Goal: Task Accomplishment & Management: Manage account settings

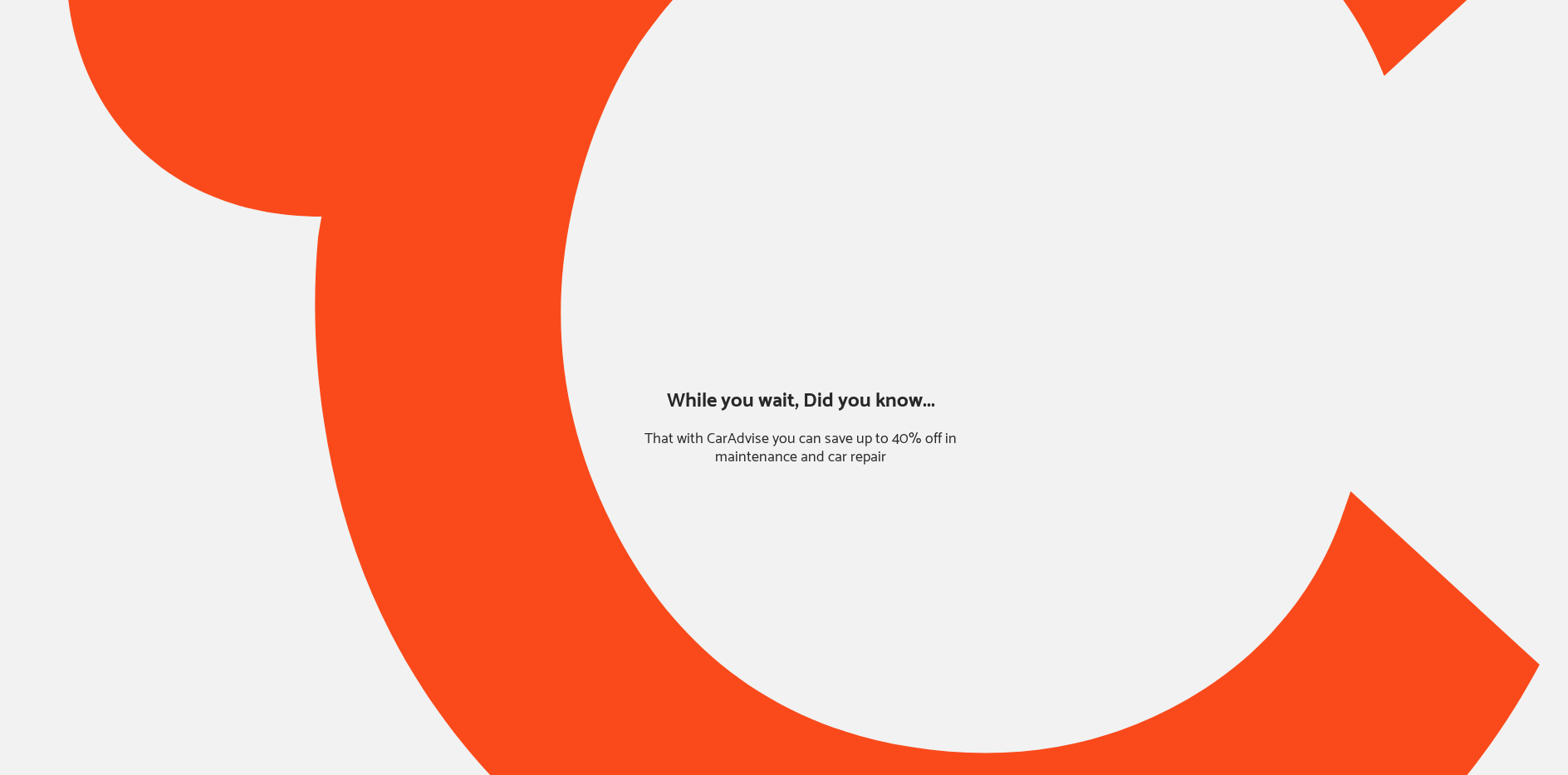
type input "*****"
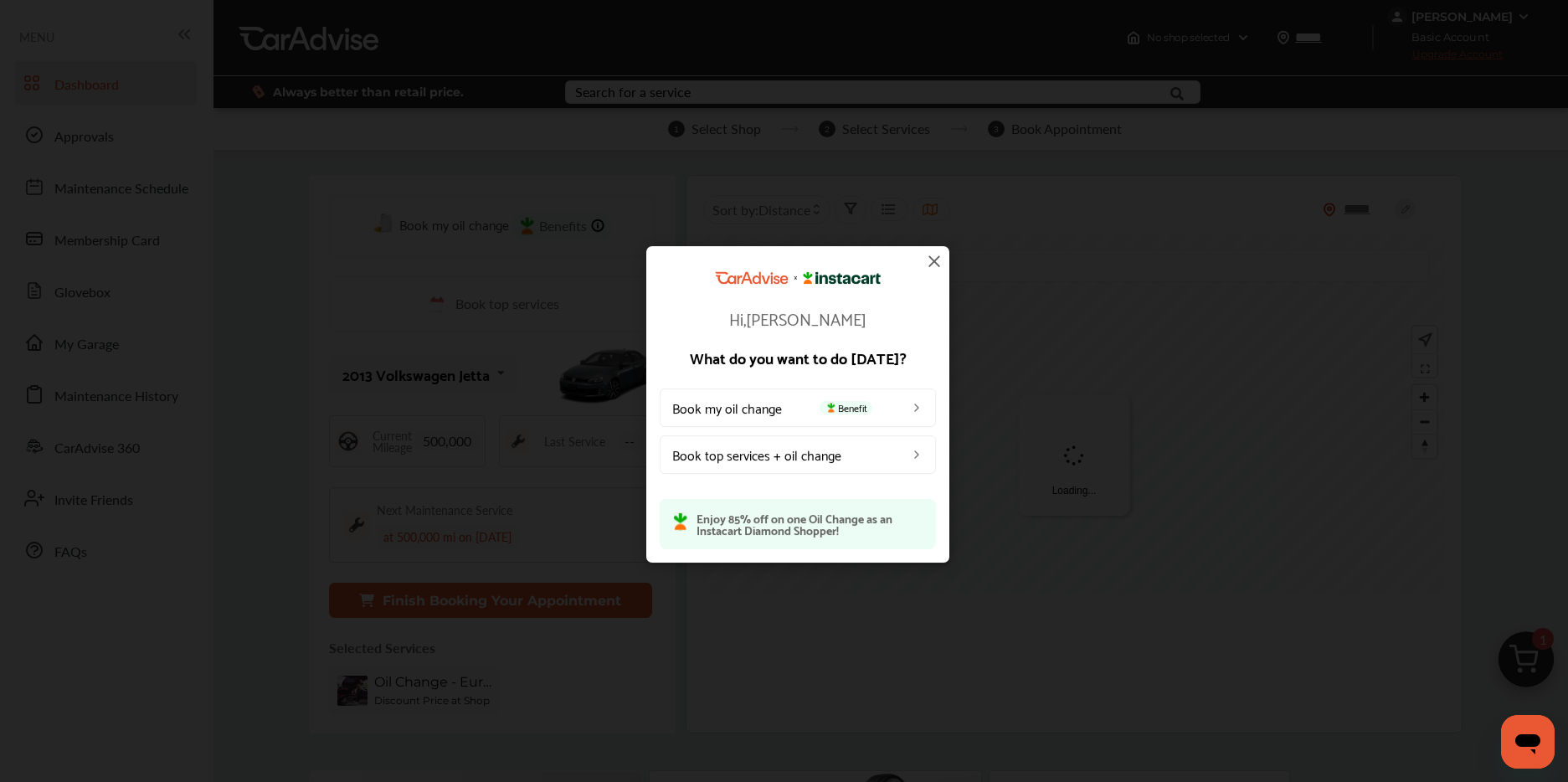
click at [938, 266] on img at bounding box center [934, 261] width 20 height 20
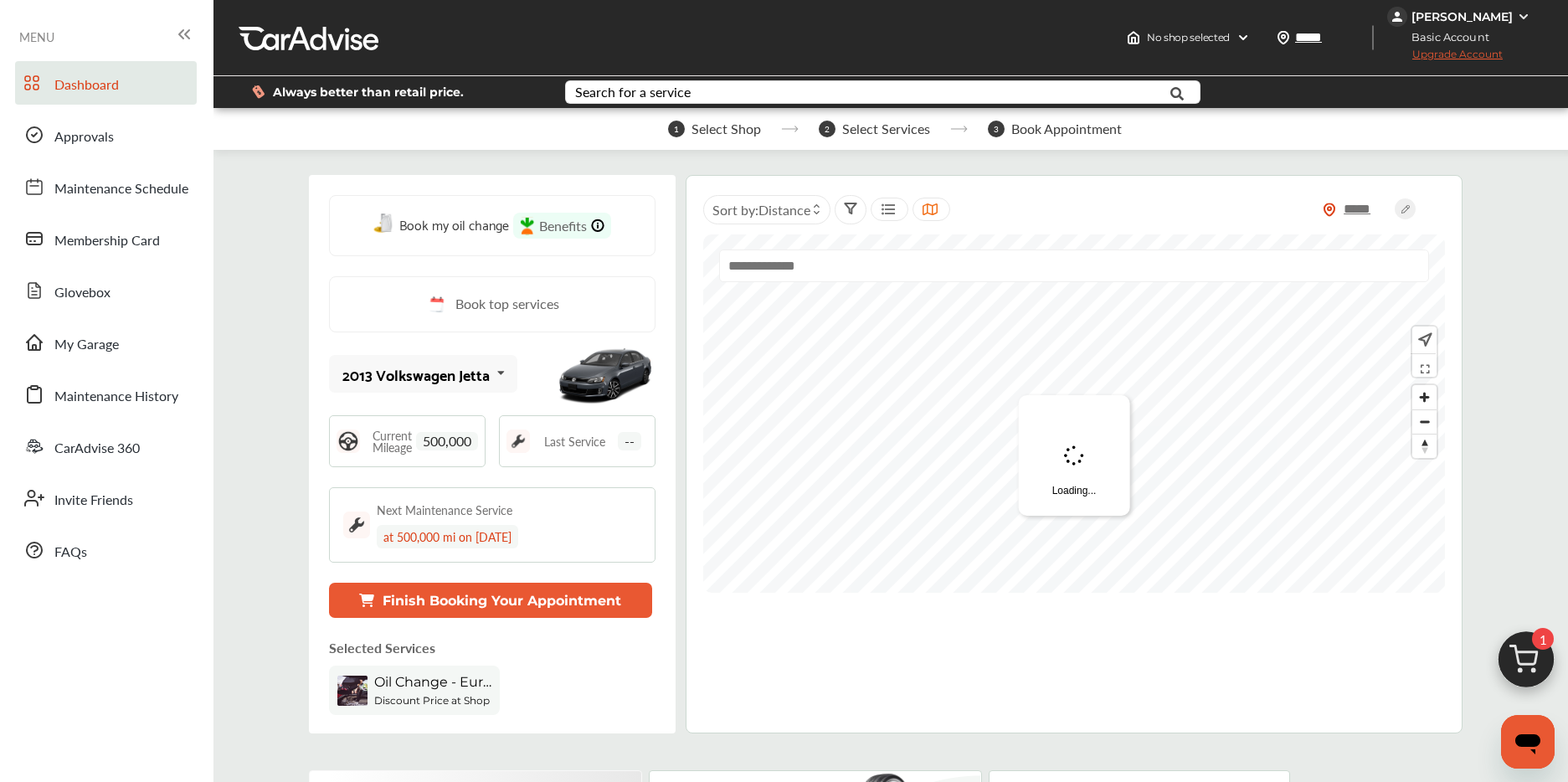
click at [1473, 20] on div "[PERSON_NAME]" at bounding box center [1461, 17] width 101 height 15
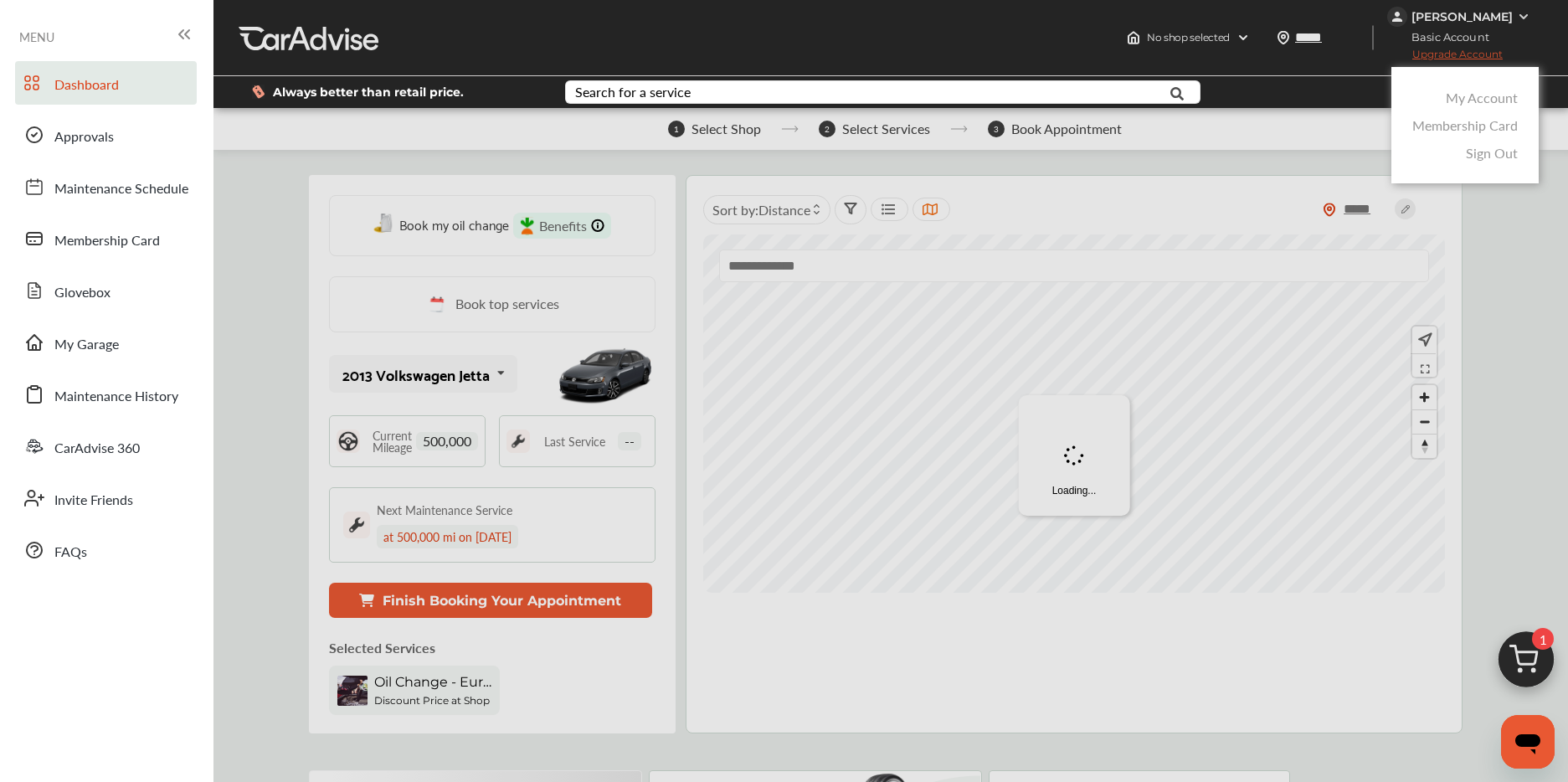
click at [1463, 97] on link "My Account" at bounding box center [1481, 97] width 72 height 19
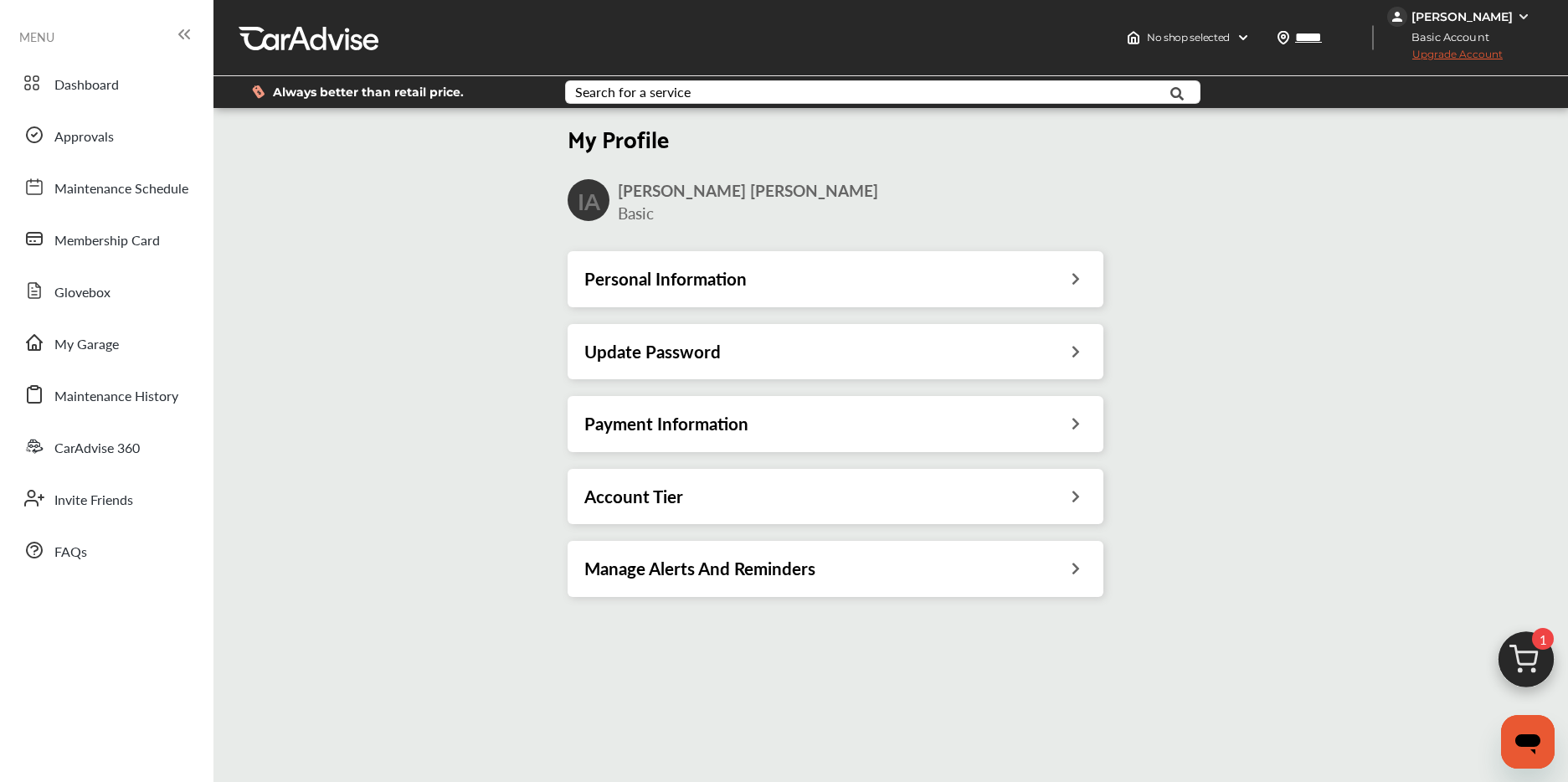
click at [744, 361] on div "Update Password" at bounding box center [835, 351] width 502 height 22
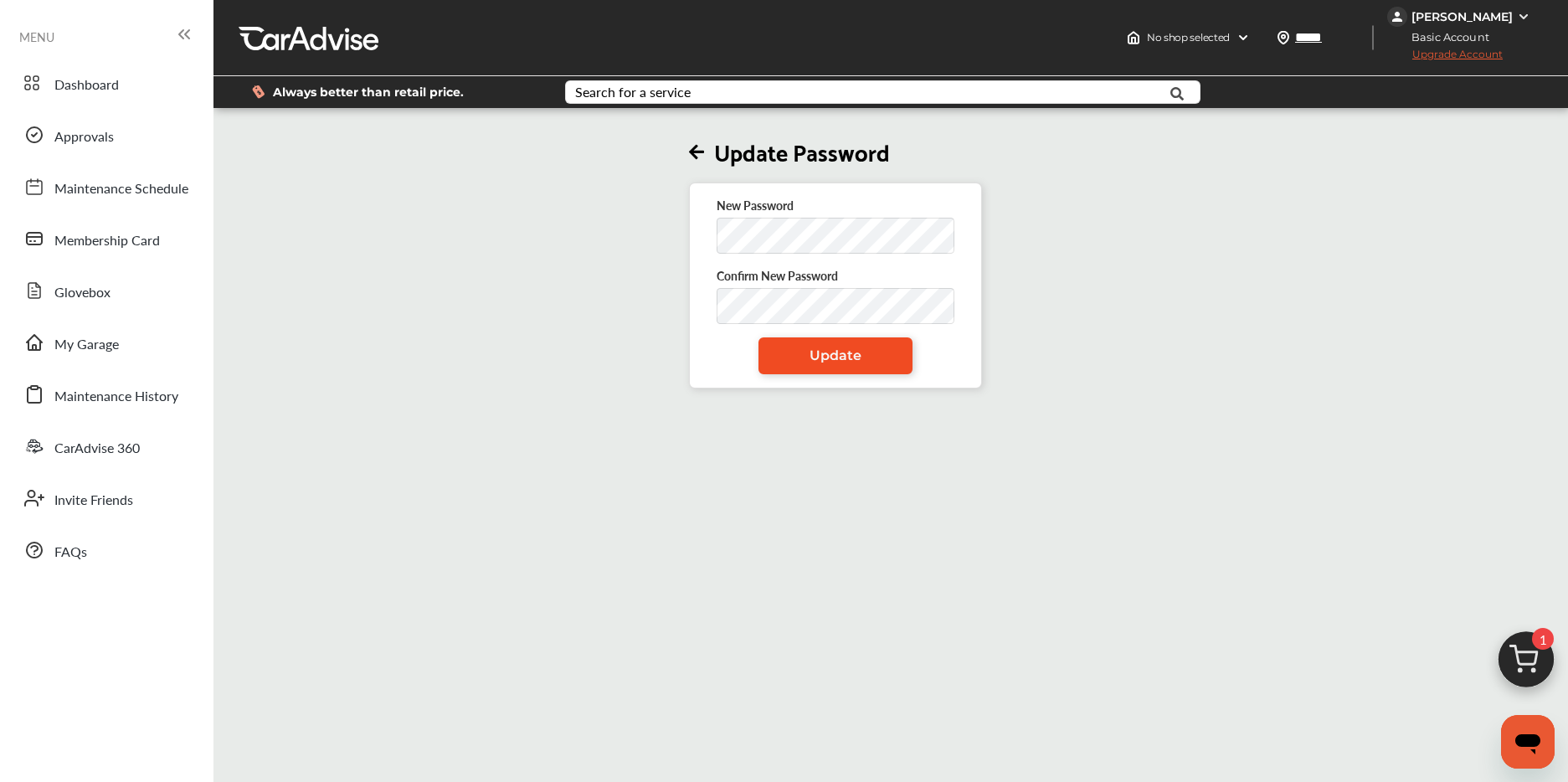
click at [780, 361] on link "Update" at bounding box center [835, 355] width 154 height 37
